Goal: Transaction & Acquisition: Book appointment/travel/reservation

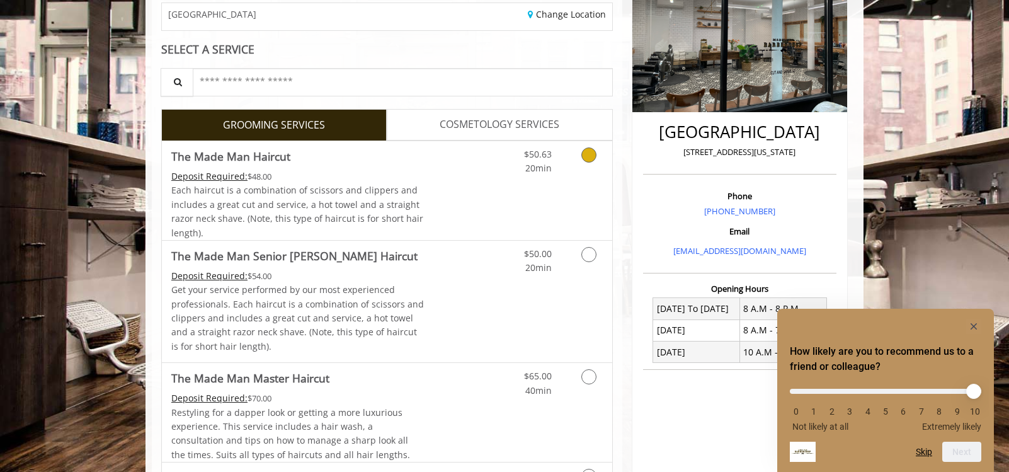
click at [582, 174] on link "Grooming services" at bounding box center [586, 158] width 32 height 35
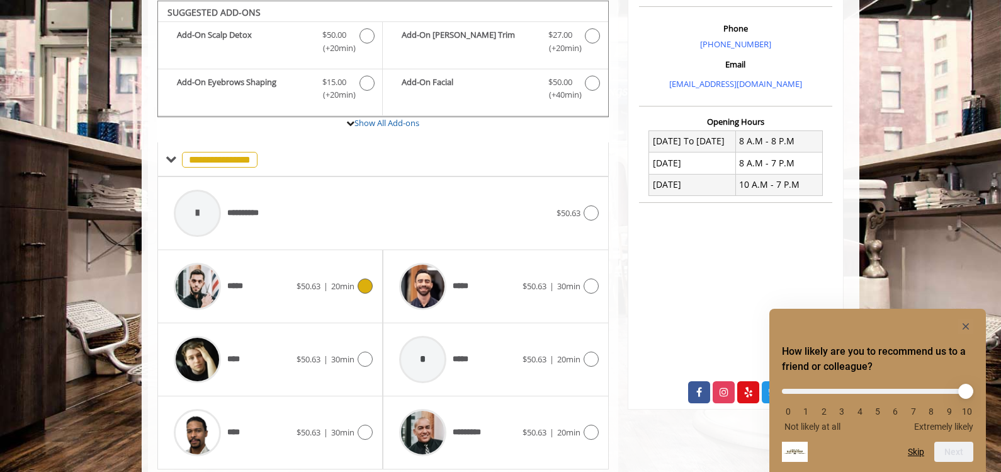
click at [346, 286] on span "20min" at bounding box center [342, 285] width 23 height 11
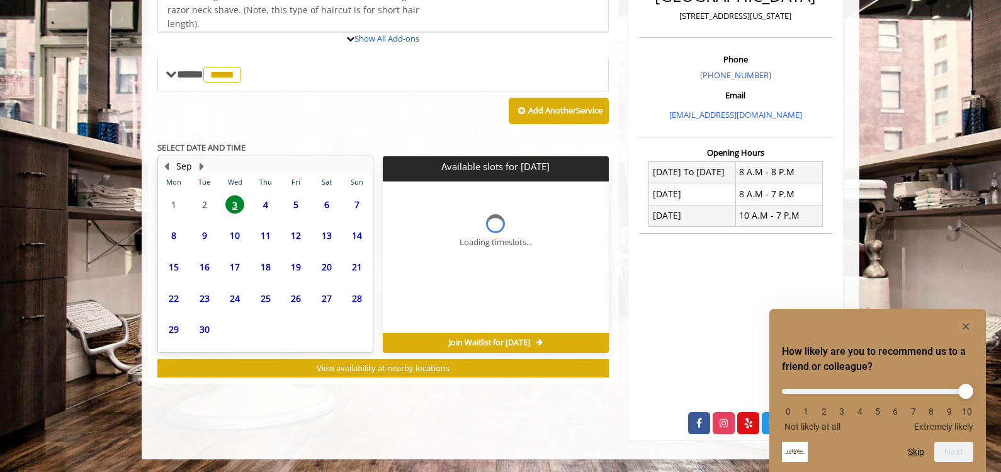
scroll to position [375, 0]
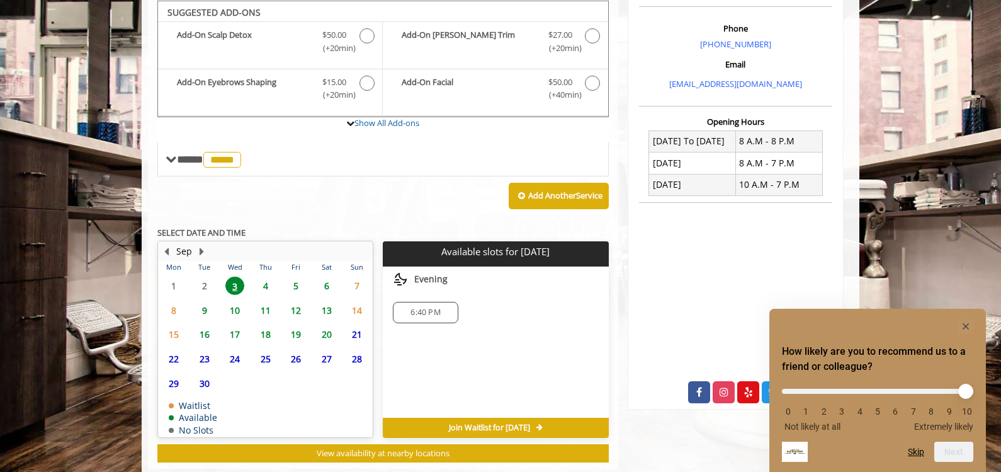
click at [364, 285] on span "7" at bounding box center [357, 285] width 19 height 18
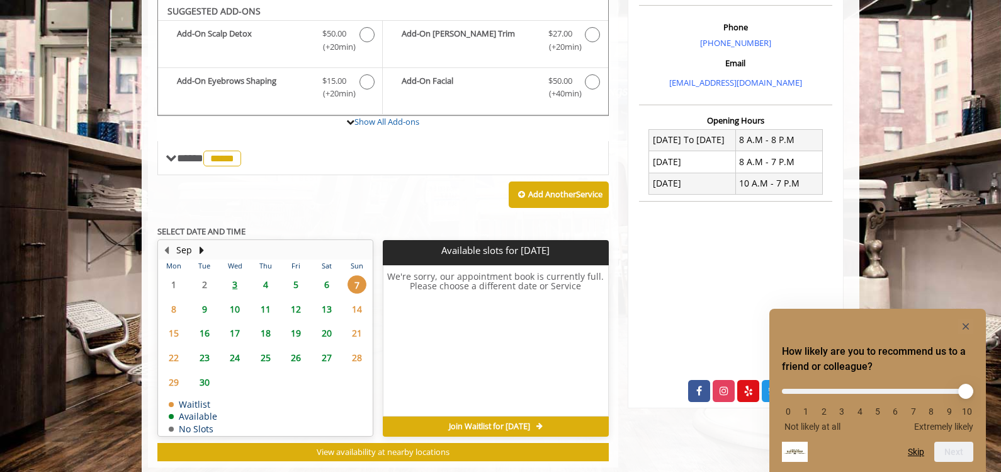
scroll to position [376, 0]
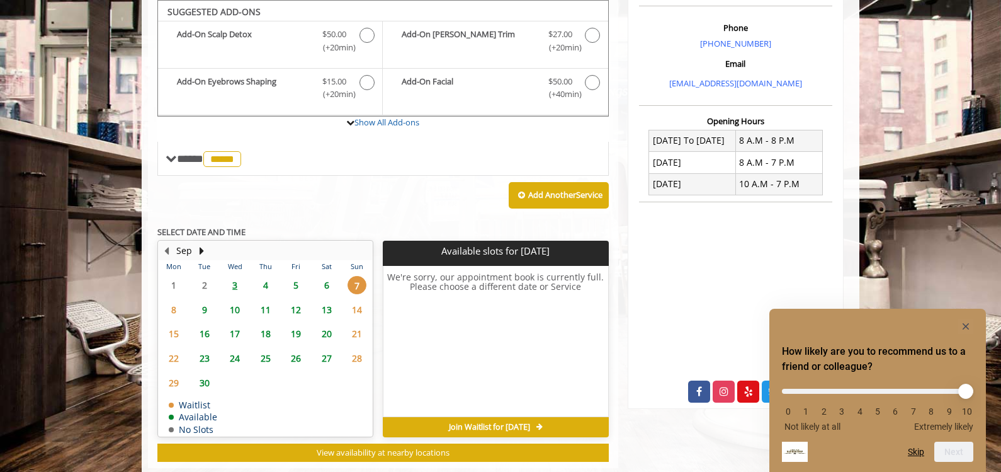
click at [328, 282] on span "6" at bounding box center [326, 285] width 19 height 18
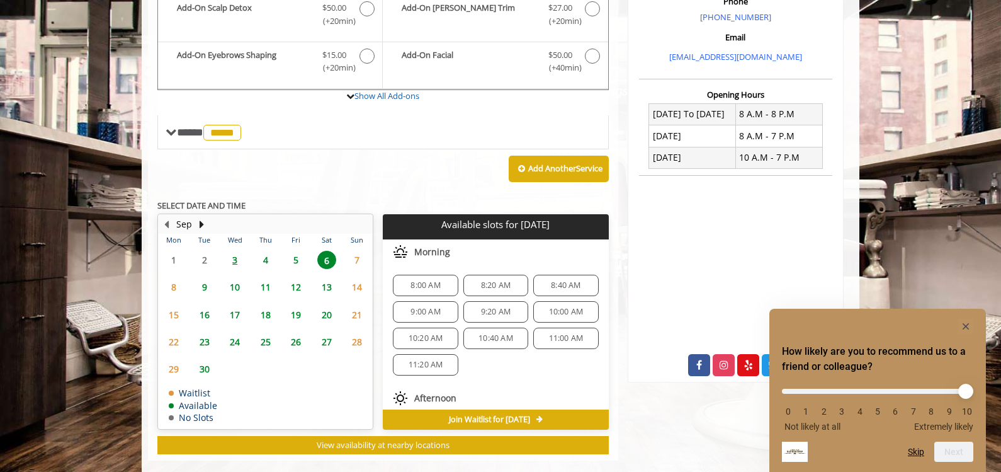
scroll to position [421, 0]
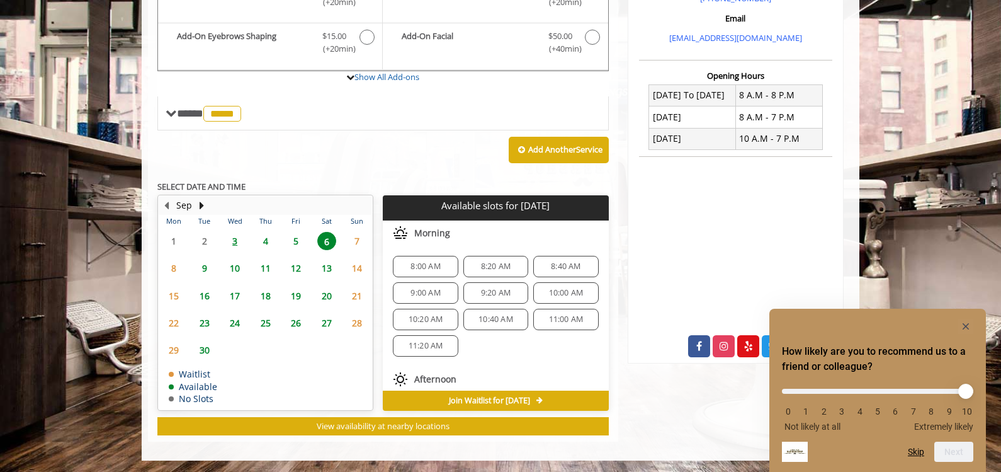
click at [176, 269] on span "8" at bounding box center [173, 268] width 19 height 18
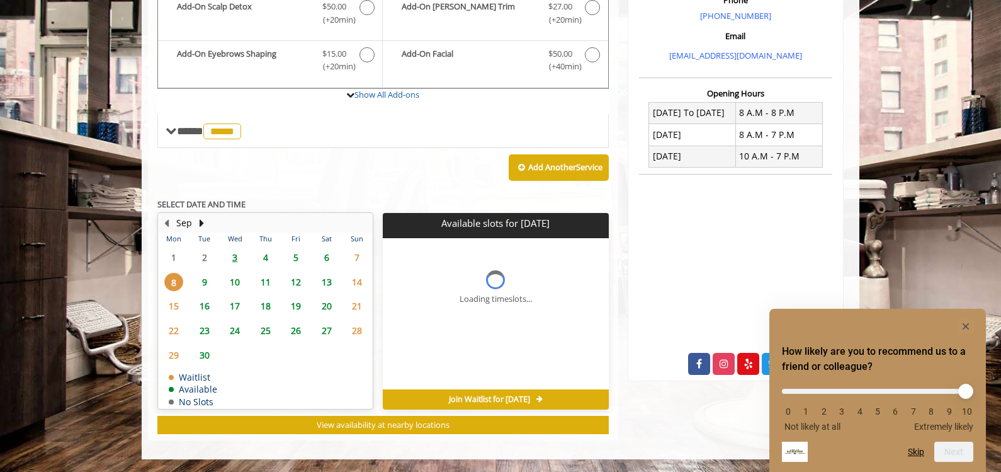
scroll to position [402, 0]
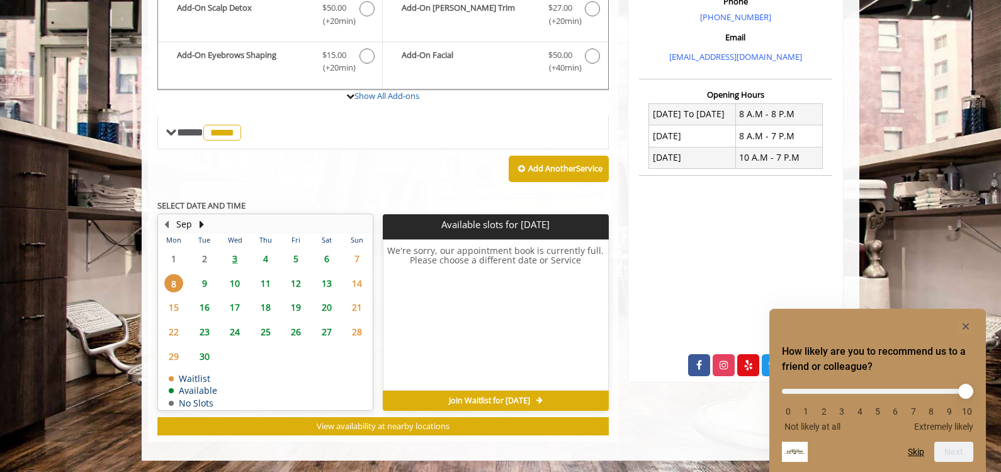
click at [354, 261] on span "7" at bounding box center [357, 258] width 19 height 18
click at [205, 285] on span "9" at bounding box center [204, 283] width 19 height 18
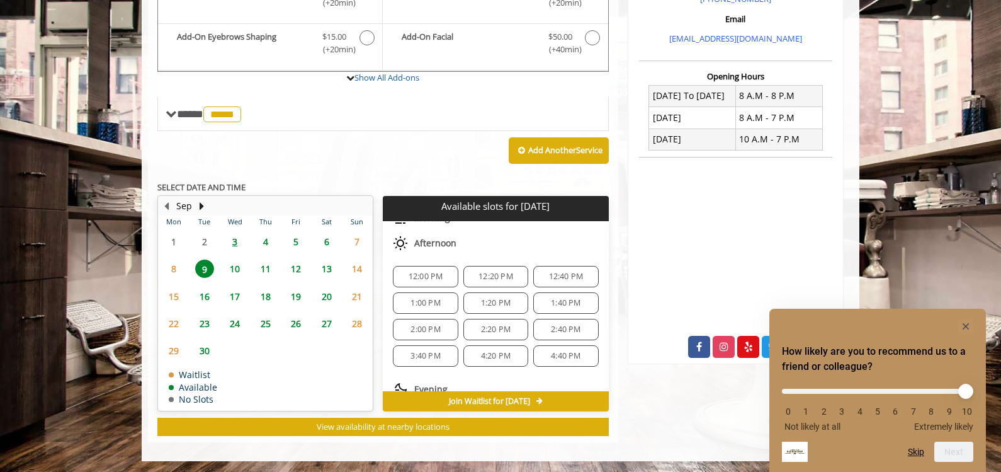
scroll to position [140, 0]
click at [487, 353] on span "4:20 PM" at bounding box center [496, 353] width 30 height 10
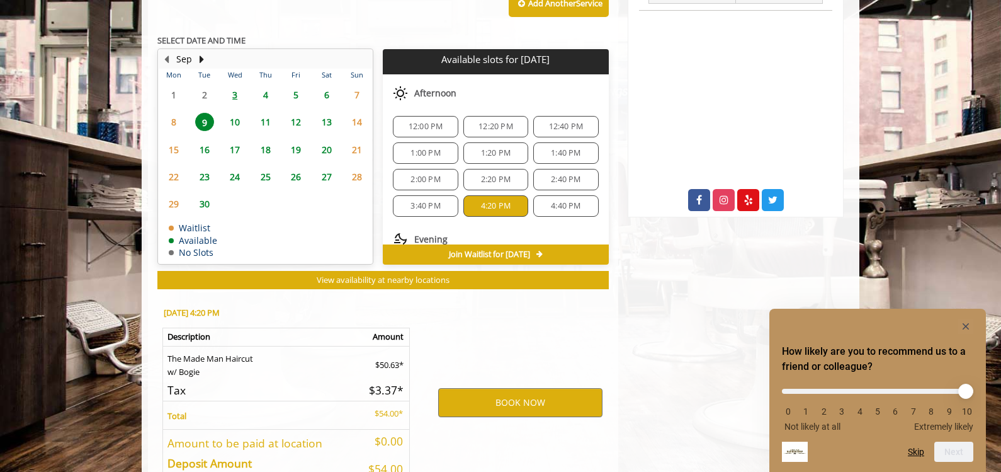
scroll to position [649, 0]
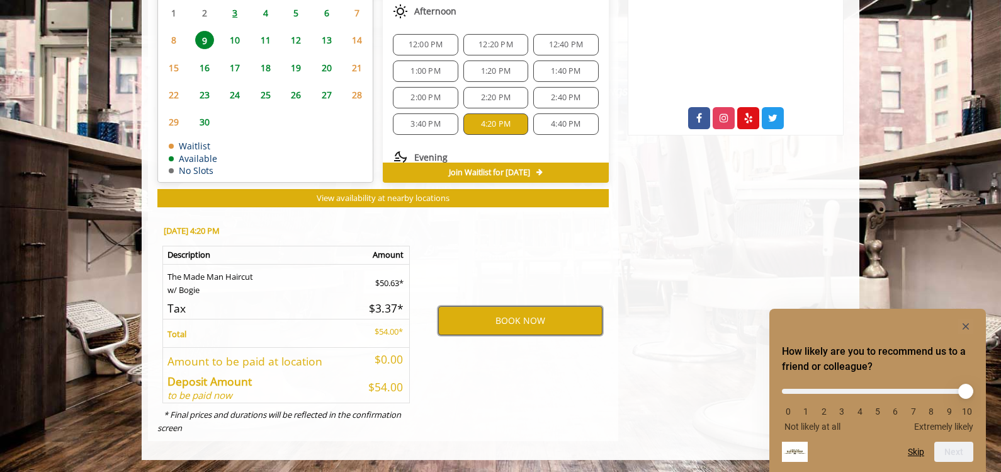
click at [512, 320] on button "BOOK NOW" at bounding box center [520, 320] width 164 height 29
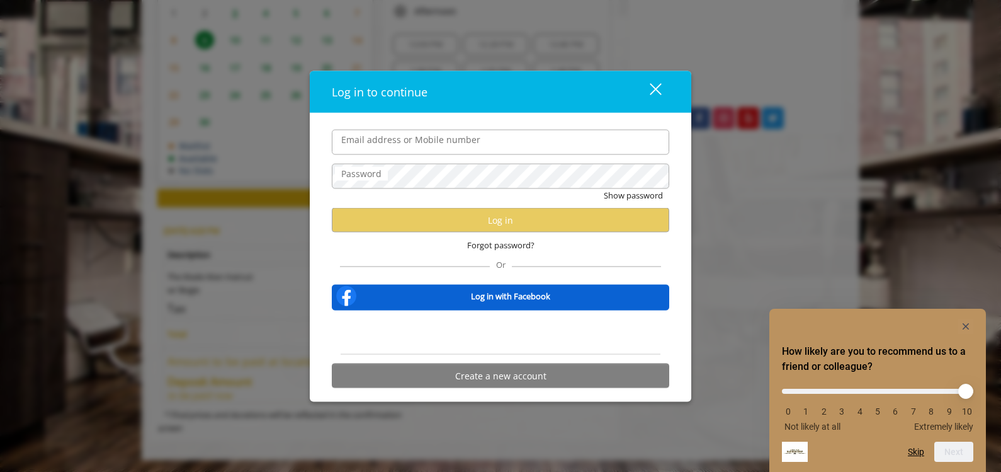
click at [436, 143] on input "Email address or Mobile number" at bounding box center [500, 141] width 337 height 25
type input "**********"
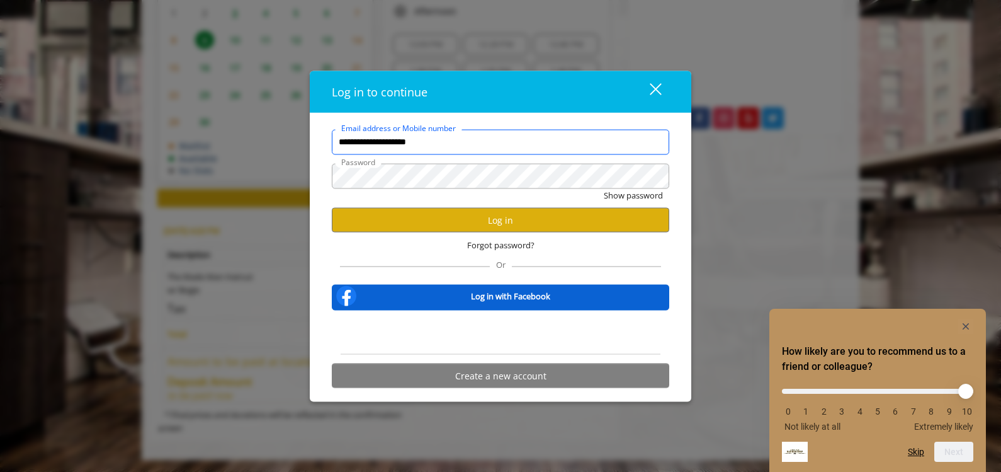
scroll to position [0, 0]
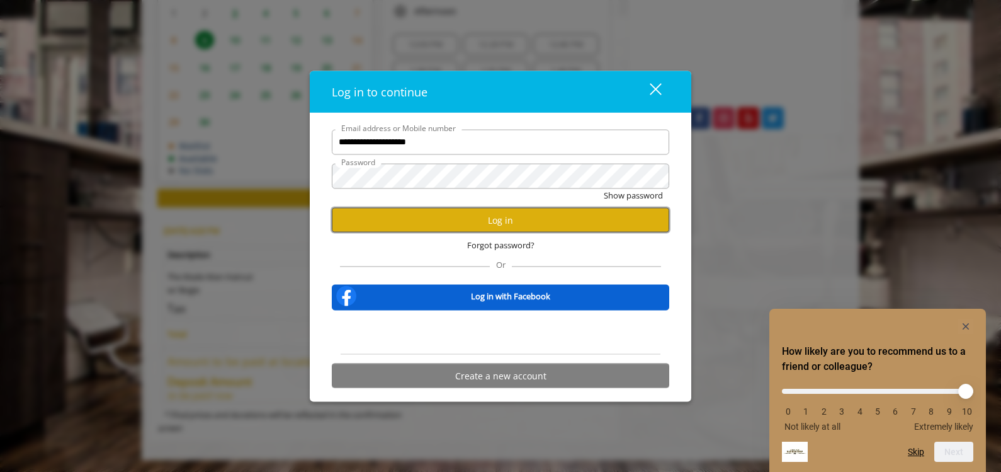
click at [489, 213] on button "Log in" at bounding box center [500, 220] width 337 height 25
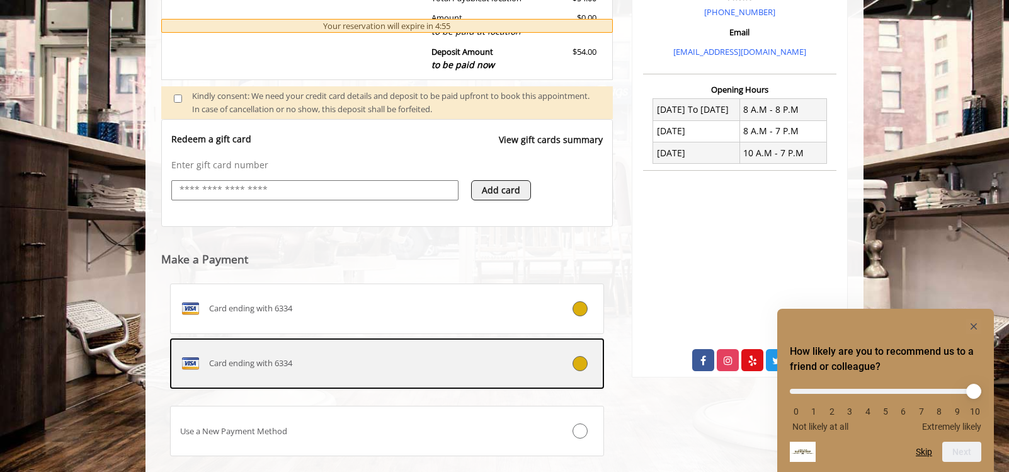
scroll to position [484, 0]
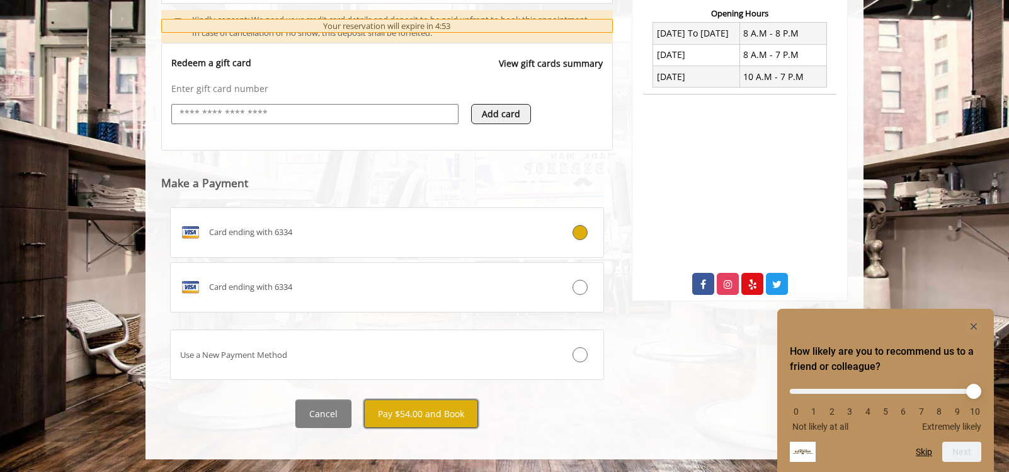
click at [422, 411] on button "Pay $54.00 and Book" at bounding box center [421, 413] width 114 height 28
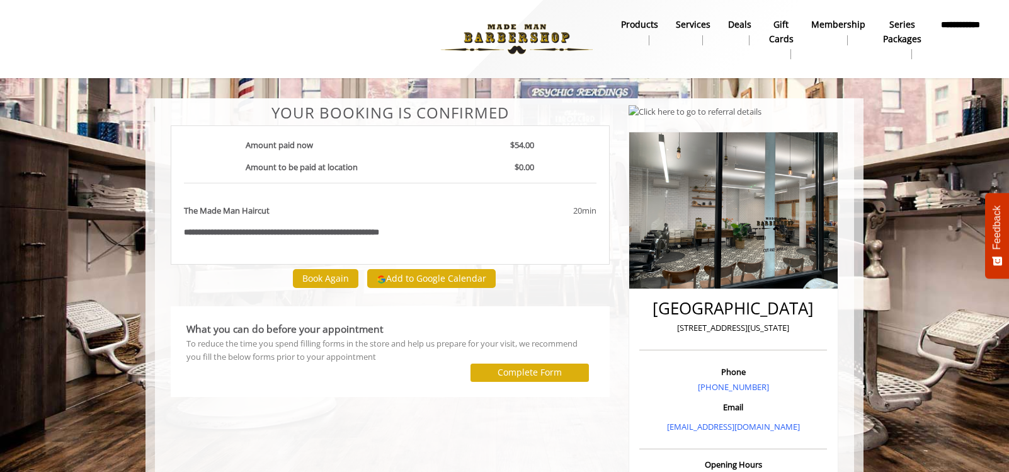
click at [342, 395] on div at bounding box center [390, 392] width 420 height 9
